Goal: Navigation & Orientation: Understand site structure

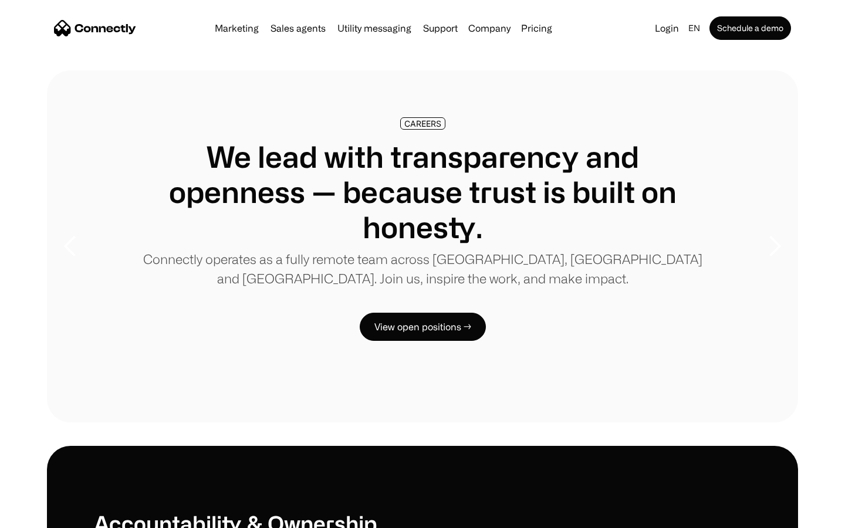
scroll to position [3582, 0]
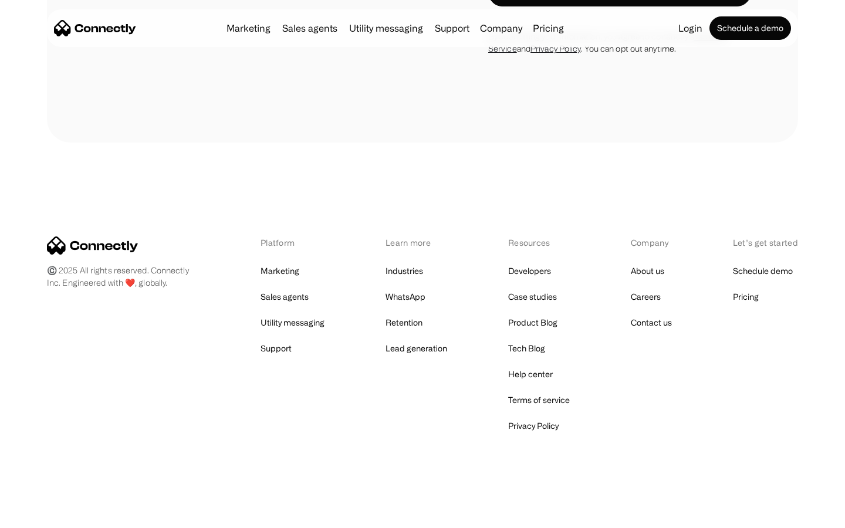
scroll to position [1080, 0]
